Goal: Task Accomplishment & Management: Complete application form

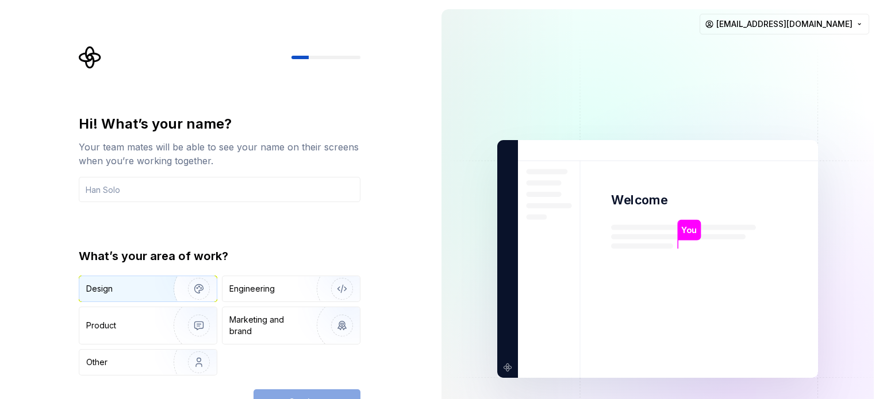
click at [137, 285] on div "Design" at bounding box center [122, 288] width 72 height 11
click at [293, 397] on div "Continue" at bounding box center [306, 402] width 107 height 25
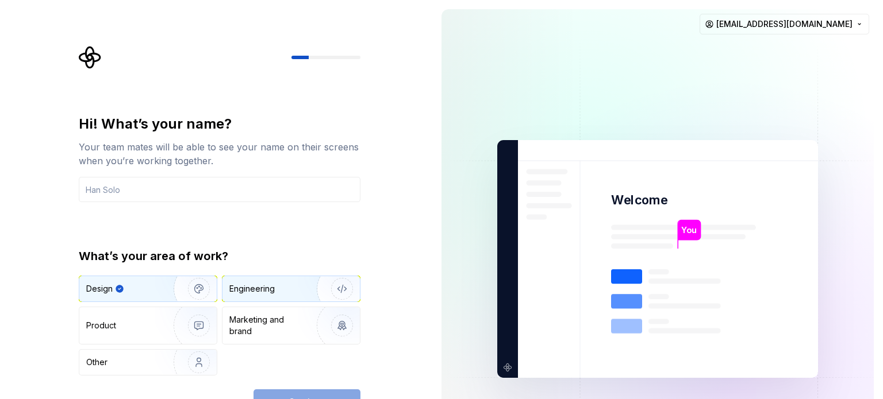
click at [287, 276] on button "Engineering" at bounding box center [291, 289] width 139 height 26
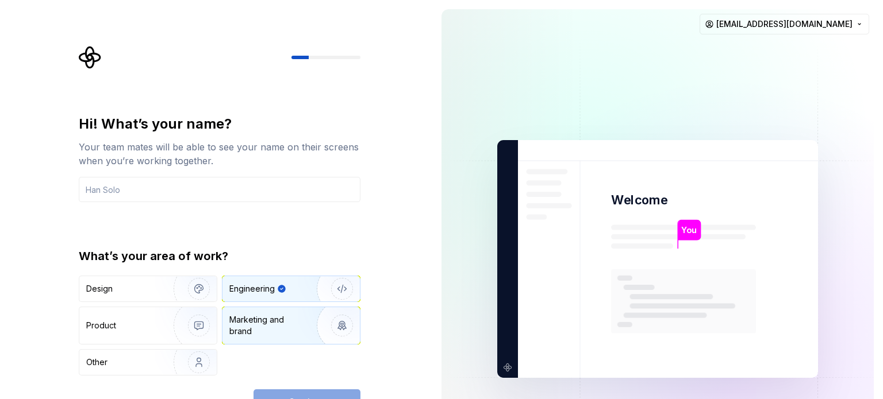
click at [263, 325] on div "Marketing and brand" at bounding box center [268, 325] width 78 height 23
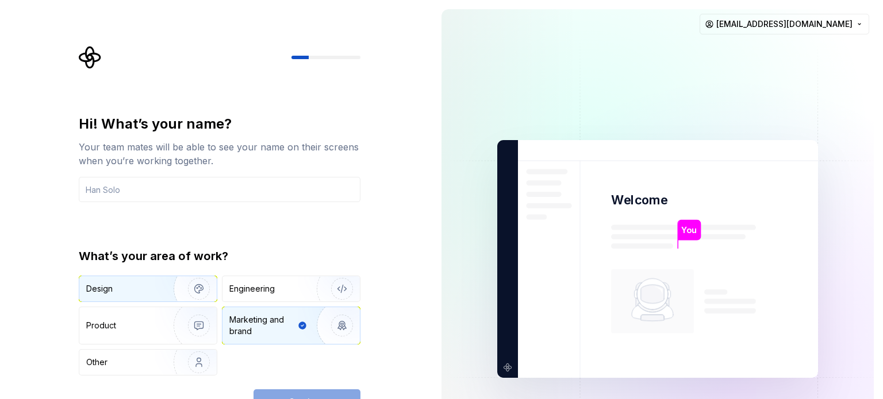
click at [151, 285] on div "Design" at bounding box center [122, 288] width 72 height 11
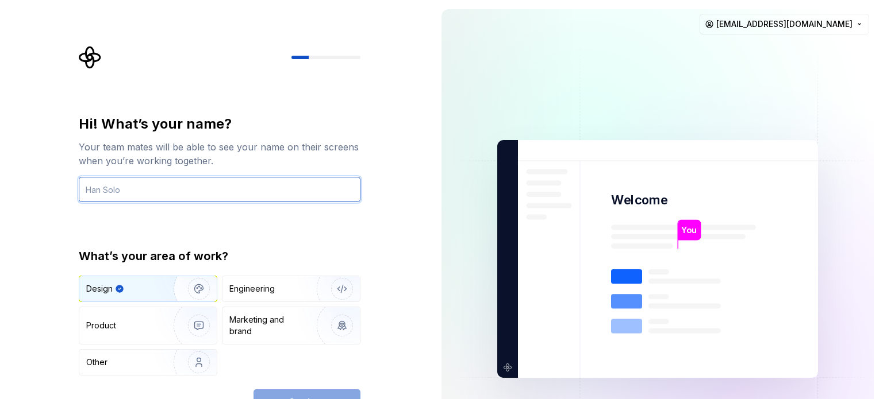
click at [191, 186] on input "text" at bounding box center [220, 189] width 282 height 25
type input "wecwec"
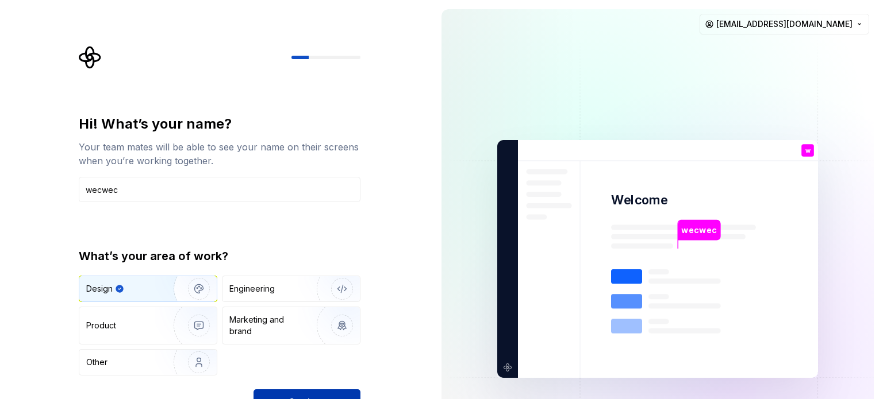
click at [321, 394] on button "Continue" at bounding box center [306, 402] width 107 height 25
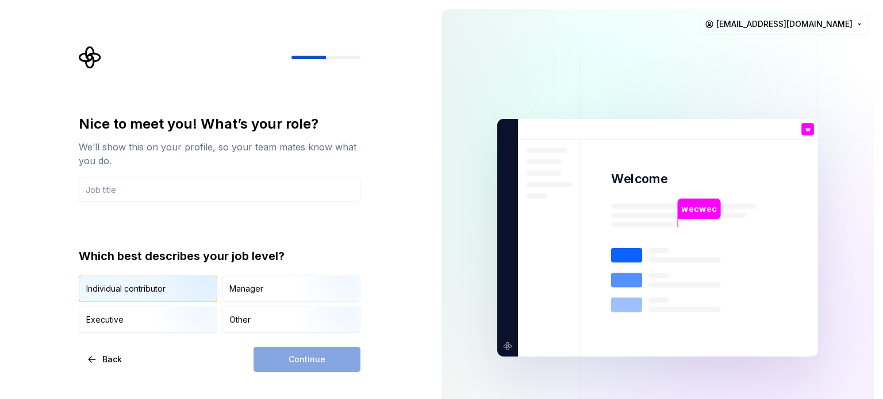
click at [168, 289] on img "button" at bounding box center [189, 303] width 74 height 77
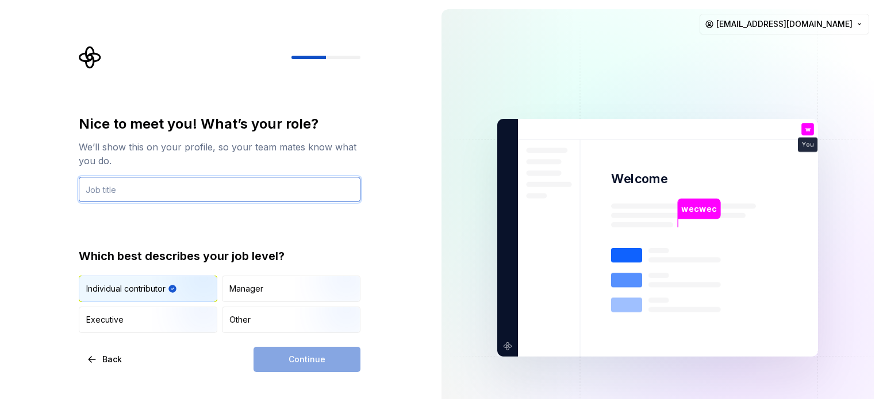
click at [231, 179] on input "text" at bounding box center [220, 189] width 282 height 25
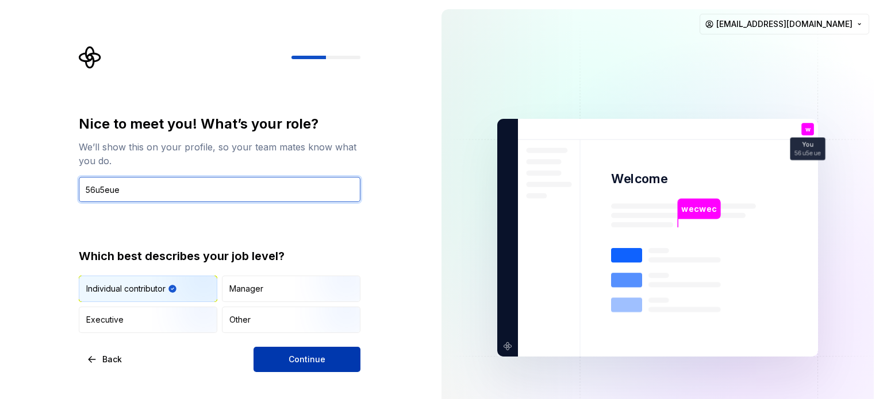
type input "56u5eue"
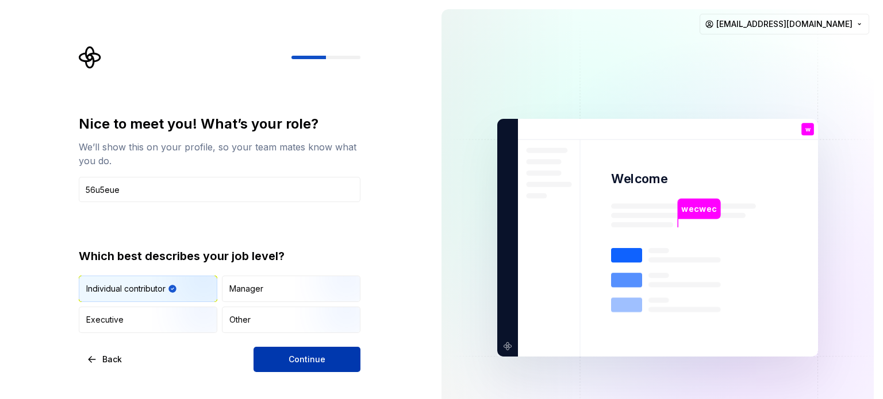
click at [332, 372] on div "Continue" at bounding box center [306, 359] width 107 height 25
click at [330, 360] on button "Continue" at bounding box center [306, 359] width 107 height 25
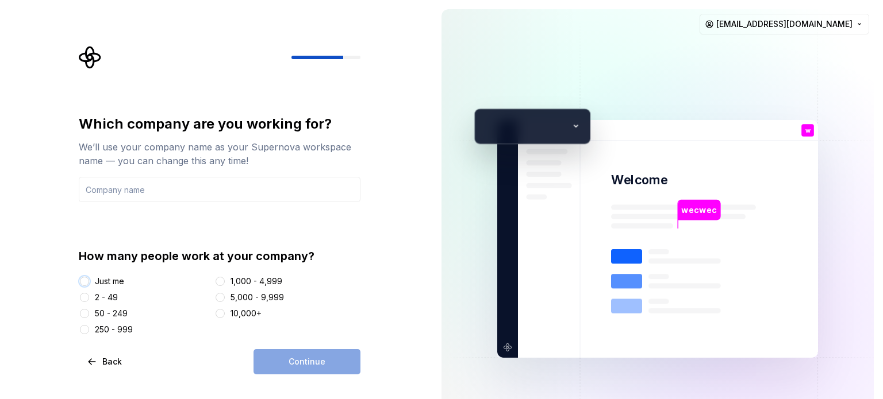
click at [85, 277] on button "Just me" at bounding box center [84, 281] width 9 height 9
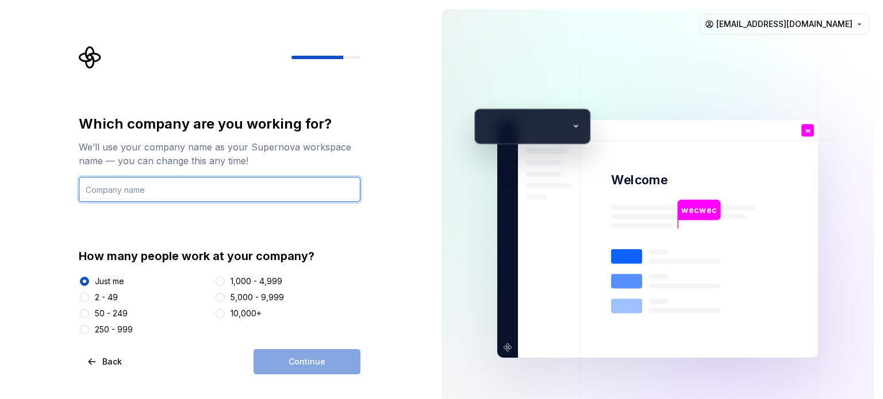
click at [183, 187] on input "text" at bounding box center [220, 189] width 282 height 25
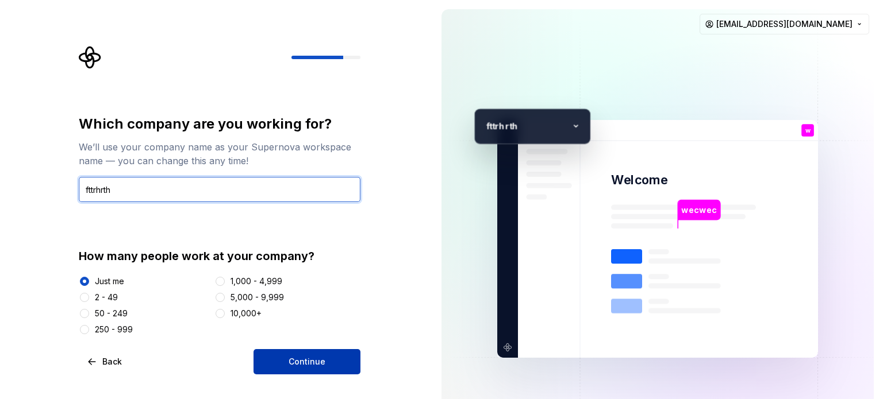
type input "fttrhrth"
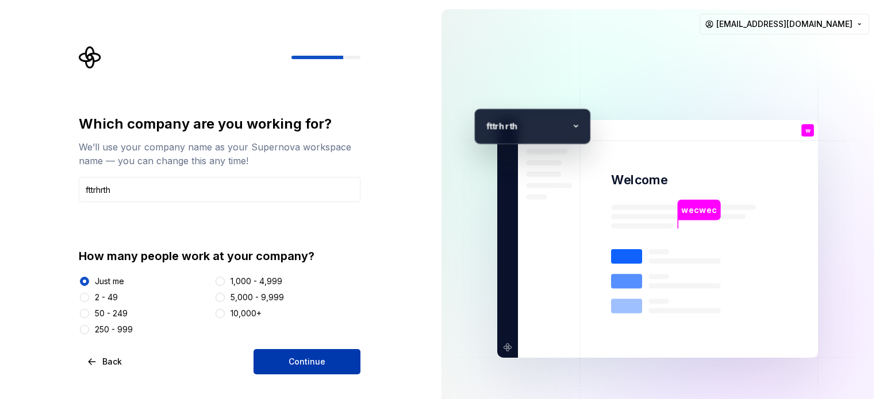
click at [308, 366] on span "Continue" at bounding box center [307, 361] width 37 height 11
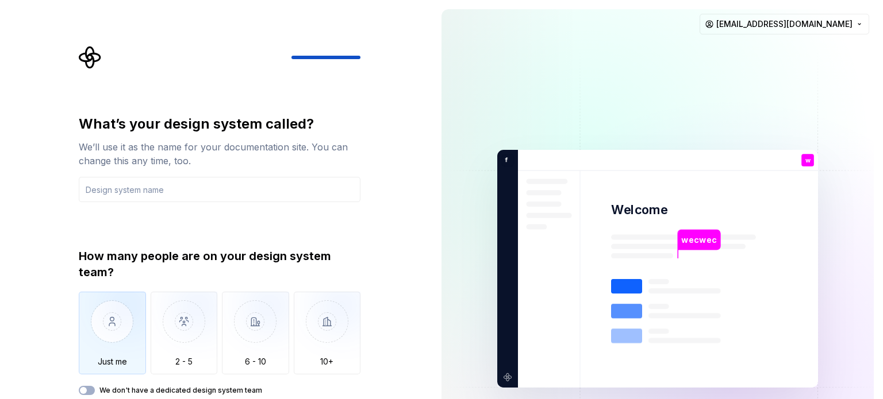
click at [108, 344] on img "button" at bounding box center [112, 330] width 67 height 77
click at [189, 181] on input "text" at bounding box center [220, 189] width 282 height 25
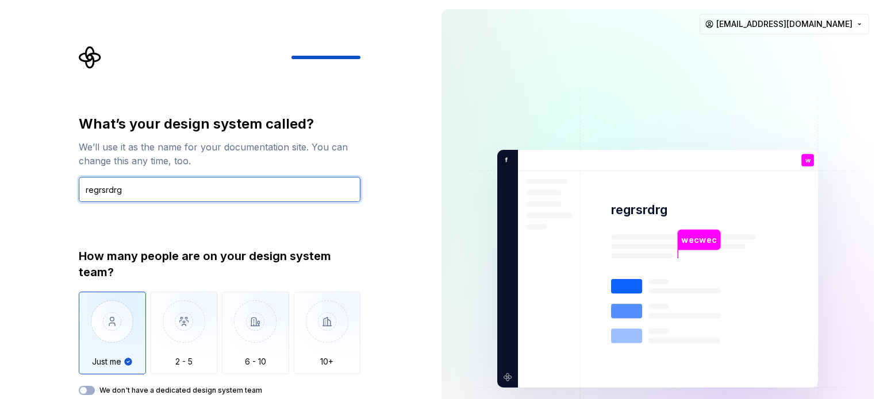
type input "regrsrdrg"
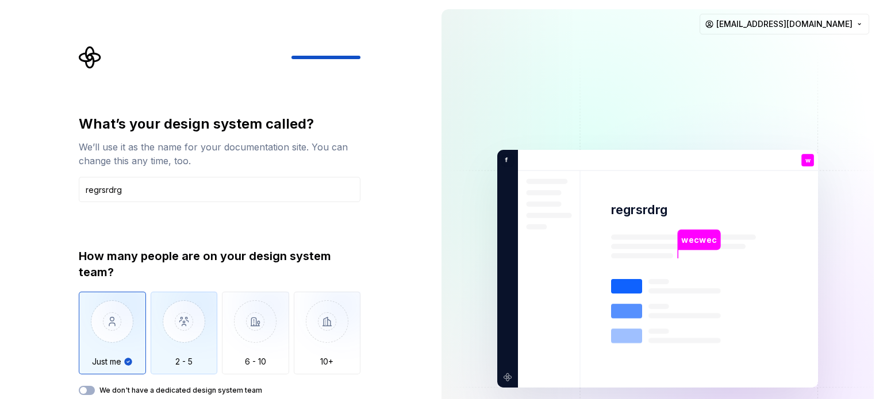
click at [168, 337] on img "button" at bounding box center [184, 330] width 67 height 77
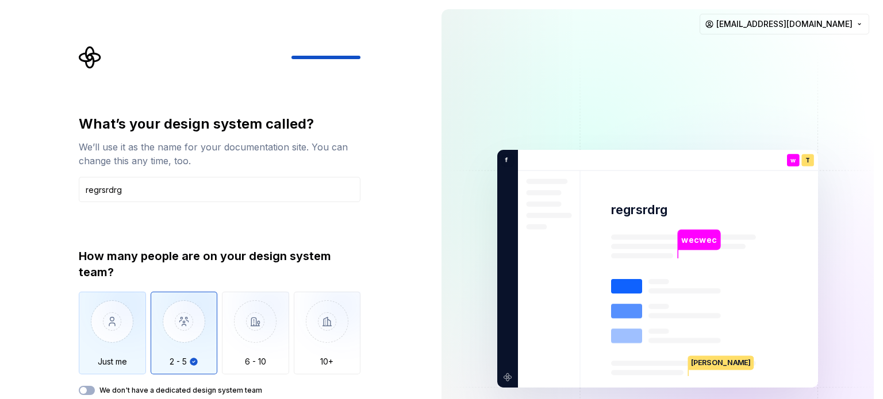
click at [125, 336] on img "button" at bounding box center [112, 330] width 67 height 77
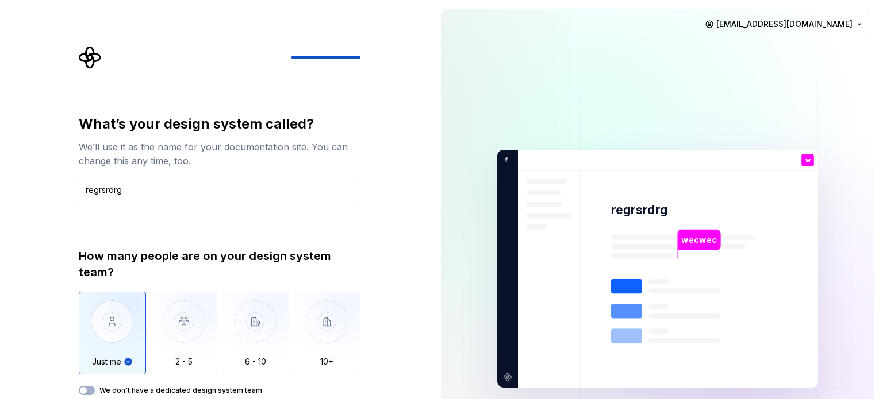
click at [80, 386] on div "How many people are on your design system team? Just me 2 - 5 6 - 10 10+ We don…" at bounding box center [220, 321] width 282 height 147
click at [87, 387] on icon "button" at bounding box center [83, 390] width 9 height 7
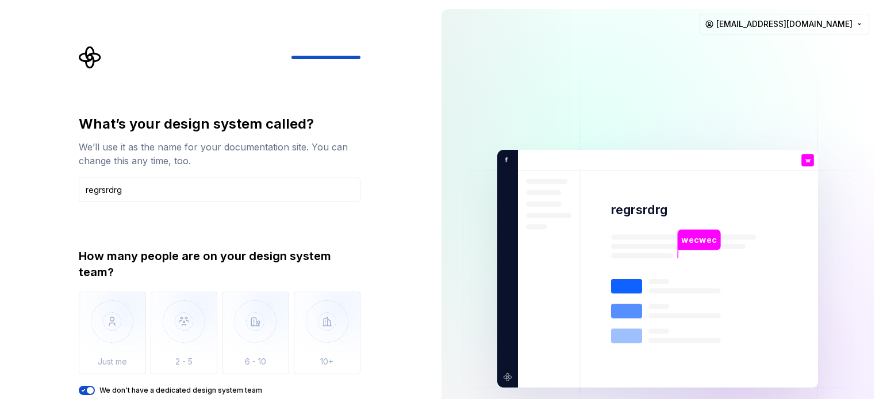
click at [398, 273] on div "What’s your design system called? We’ll use it as the name for your documentati…" at bounding box center [216, 269] width 432 height 538
click at [84, 391] on icon "button" at bounding box center [83, 390] width 9 height 7
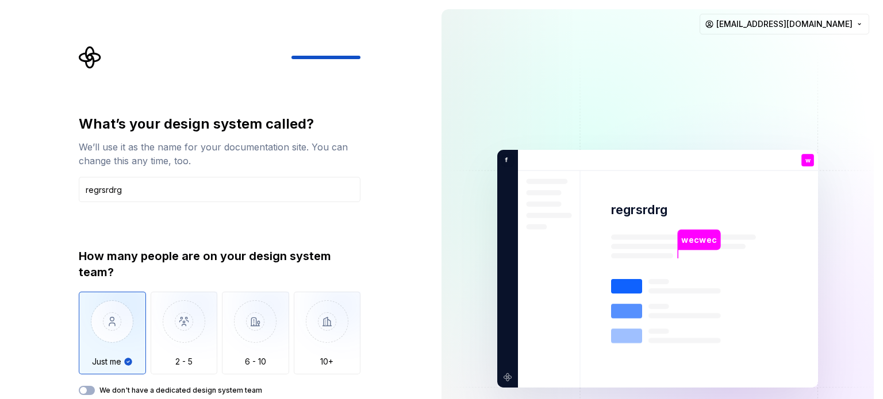
click at [126, 356] on img "button" at bounding box center [112, 330] width 67 height 77
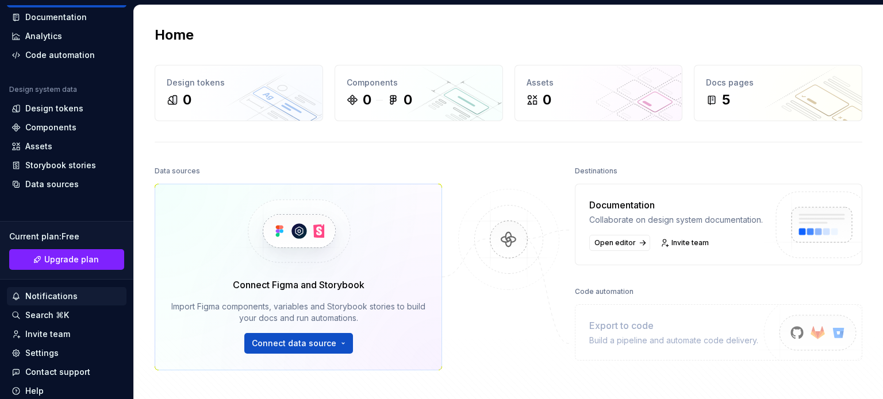
scroll to position [95, 0]
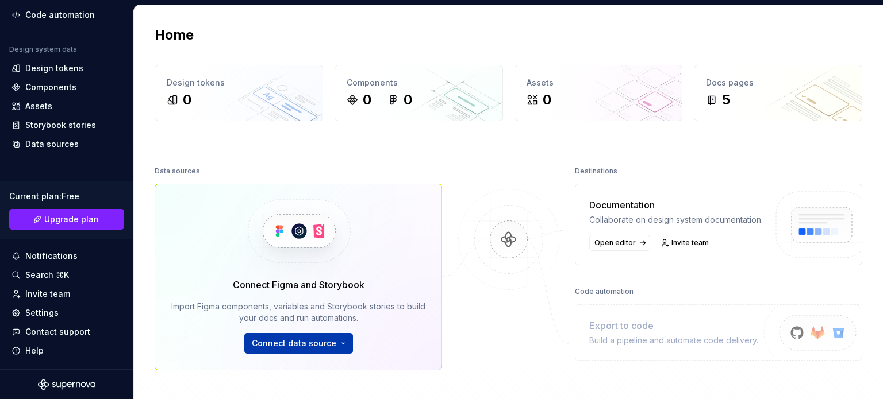
click at [321, 345] on html "F regrsrdrg W Home Documentation Analytics Code automation Design system data D…" at bounding box center [441, 199] width 883 height 399
click at [463, 190] on html "F regrsrdrg W Home Documentation Analytics Code automation Design system data D…" at bounding box center [441, 199] width 883 height 399
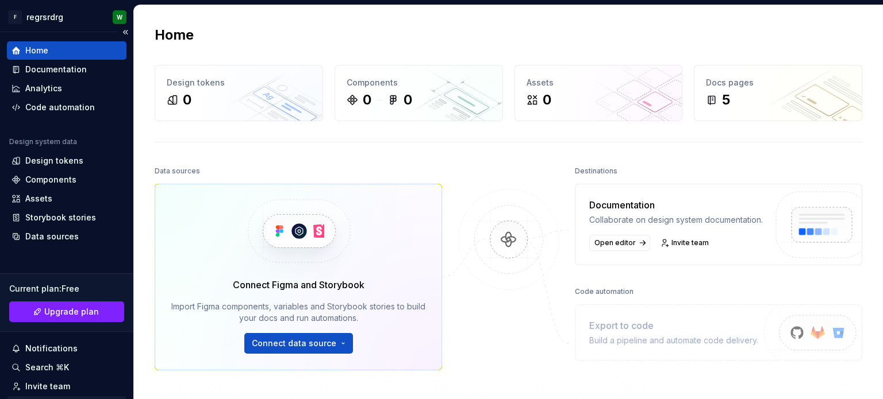
scroll to position [0, 0]
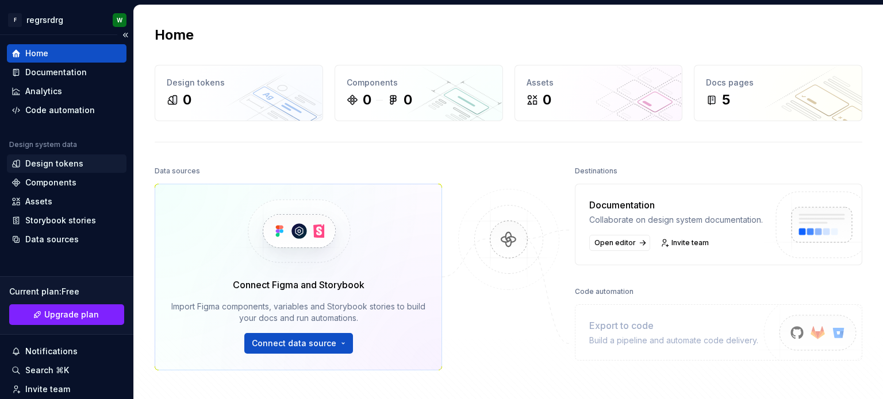
click at [62, 159] on div "Design tokens" at bounding box center [54, 163] width 58 height 11
